Goal: Navigation & Orientation: Find specific page/section

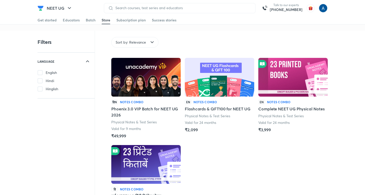
click at [50, 21] on div "Get started" at bounding box center [47, 20] width 19 height 5
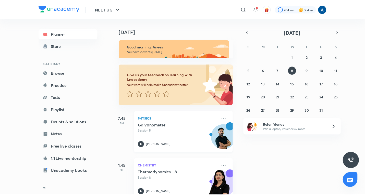
scroll to position [13, 0]
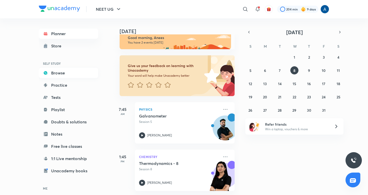
click at [60, 71] on link "Browse" at bounding box center [68, 73] width 59 height 10
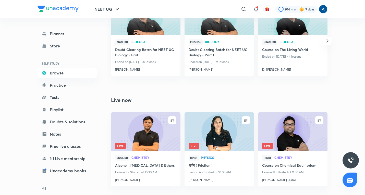
scroll to position [373, 0]
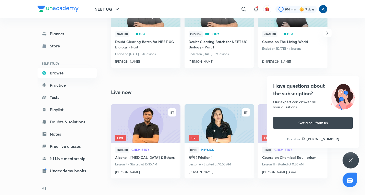
click at [349, 160] on icon at bounding box center [351, 161] width 6 height 6
